Goal: Task Accomplishment & Management: Use online tool/utility

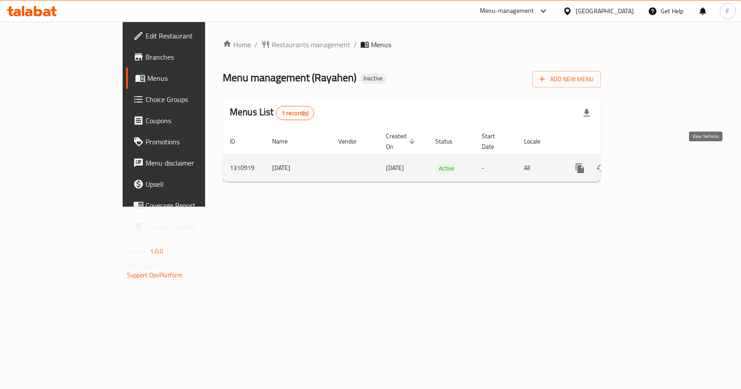
click at [649, 163] on icon "enhanced table" at bounding box center [643, 168] width 11 height 11
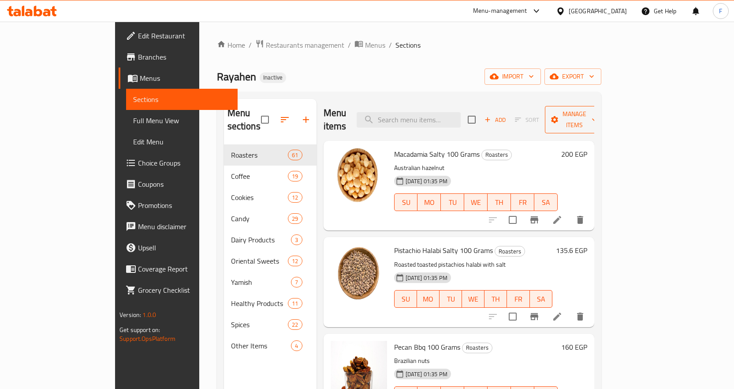
click at [597, 109] on span "Manage items" at bounding box center [574, 119] width 45 height 22
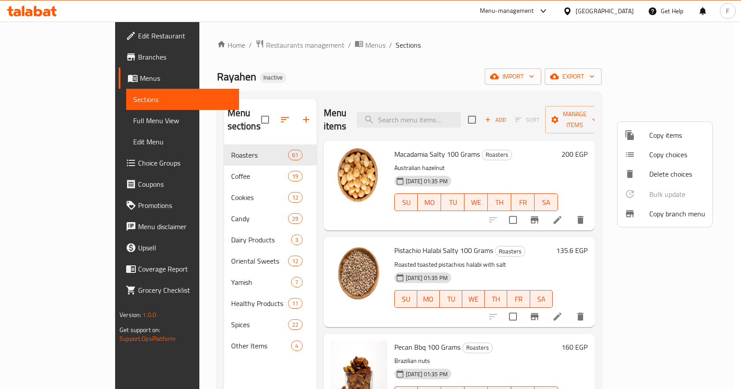
click at [646, 215] on div at bounding box center [636, 213] width 25 height 11
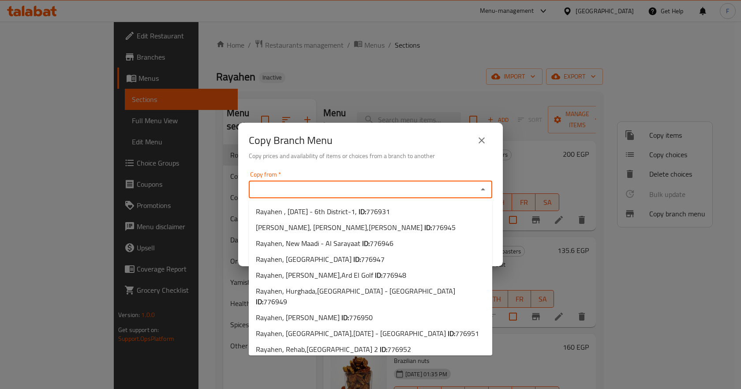
click at [324, 190] on input "Copy from   *" at bounding box center [363, 189] width 224 height 12
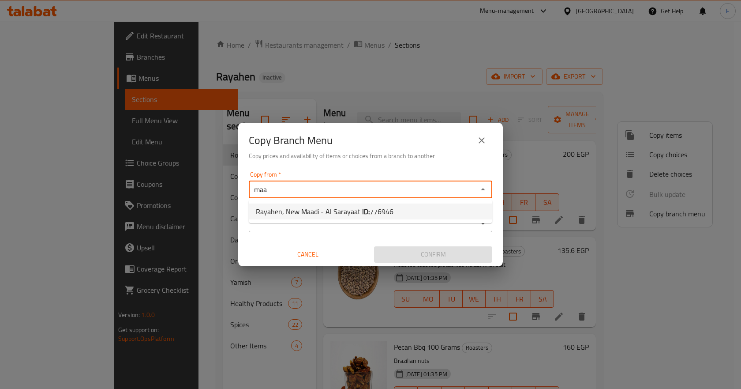
click at [327, 209] on span "Rayahen, New Maadi - Al Sarayaat ID: 776946" at bounding box center [325, 211] width 138 height 11
type input "Rayahen, New Maadi - Al Sarayaat"
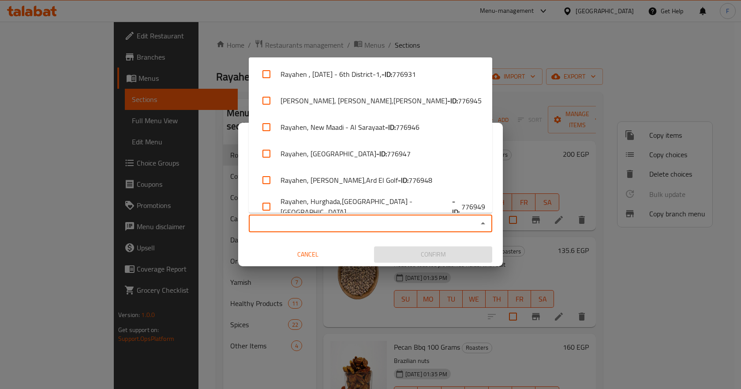
click at [320, 220] on input "Copy to   *" at bounding box center [363, 223] width 224 height 12
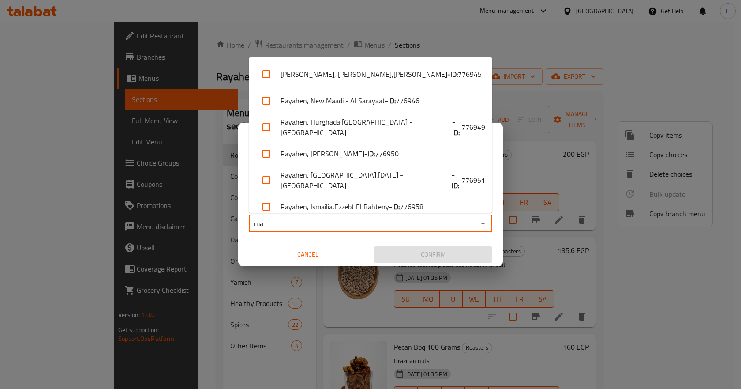
type input "m"
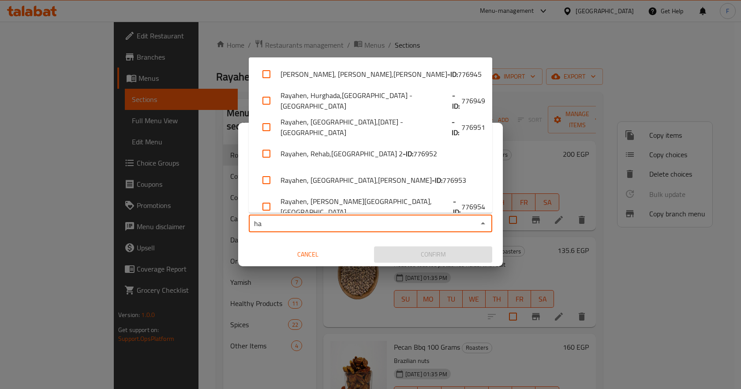
type input "hay"
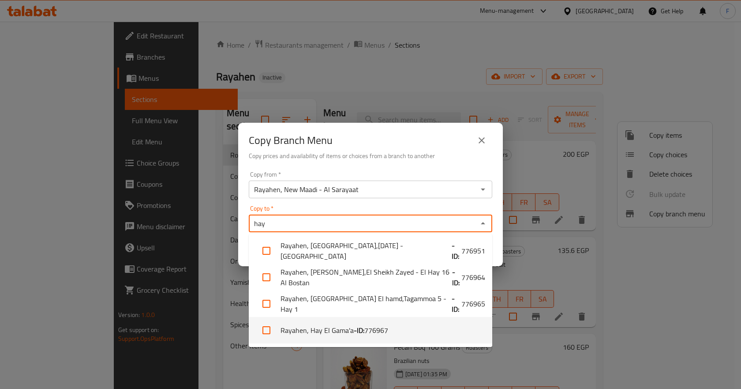
click at [354, 333] on b "- ID:" at bounding box center [359, 330] width 11 height 11
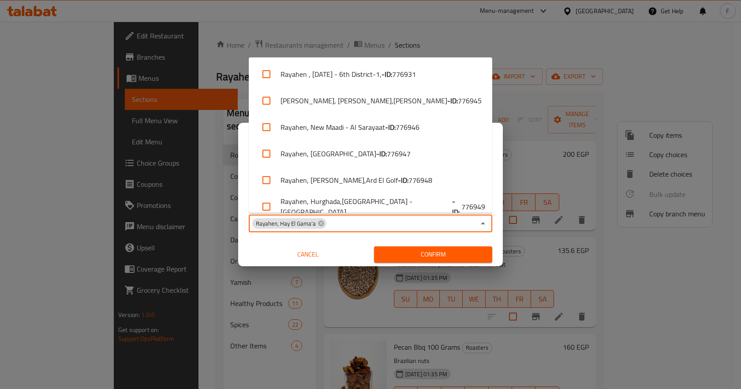
scroll to position [406, 0]
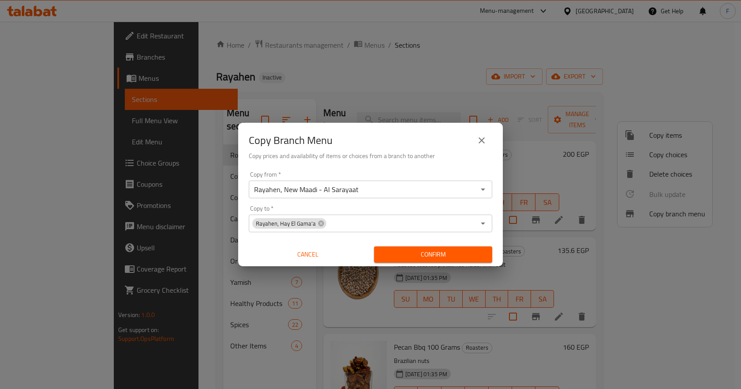
click at [344, 243] on div "Cancel" at bounding box center [307, 254] width 125 height 23
click at [399, 254] on span "Confirm" at bounding box center [433, 254] width 104 height 11
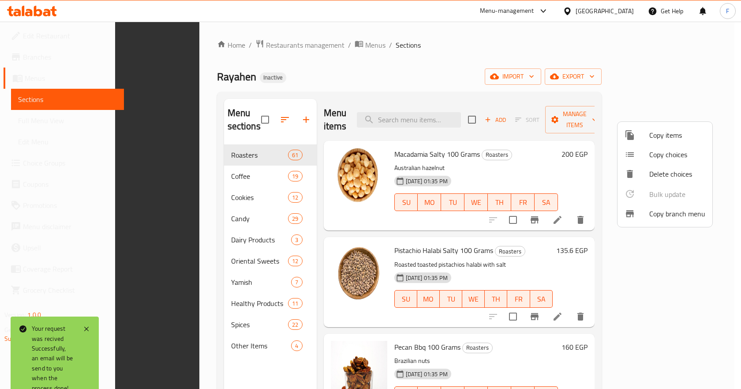
scroll to position [123, 0]
